Goal: Information Seeking & Learning: Learn about a topic

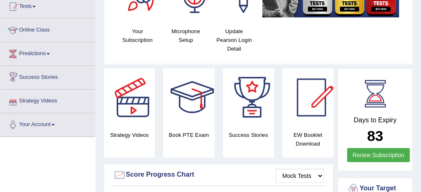
scroll to position [27, 0]
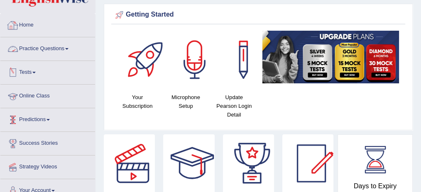
click at [44, 47] on link "Practice Questions" at bounding box center [47, 47] width 95 height 21
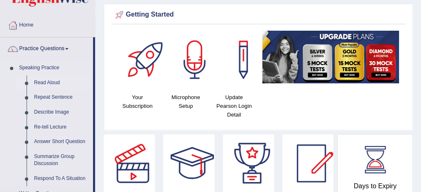
click at [40, 81] on link "Read Aloud" at bounding box center [61, 83] width 63 height 15
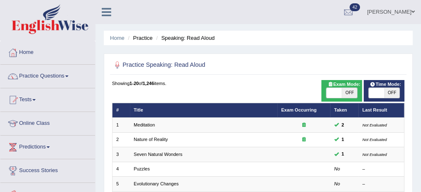
click at [148, 127] on link "Meditation" at bounding box center [144, 124] width 21 height 5
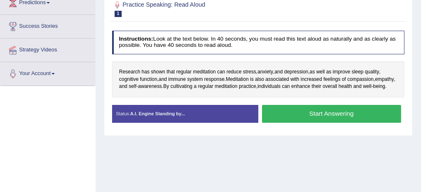
scroll to position [166, 0]
